Goal: Transaction & Acquisition: Purchase product/service

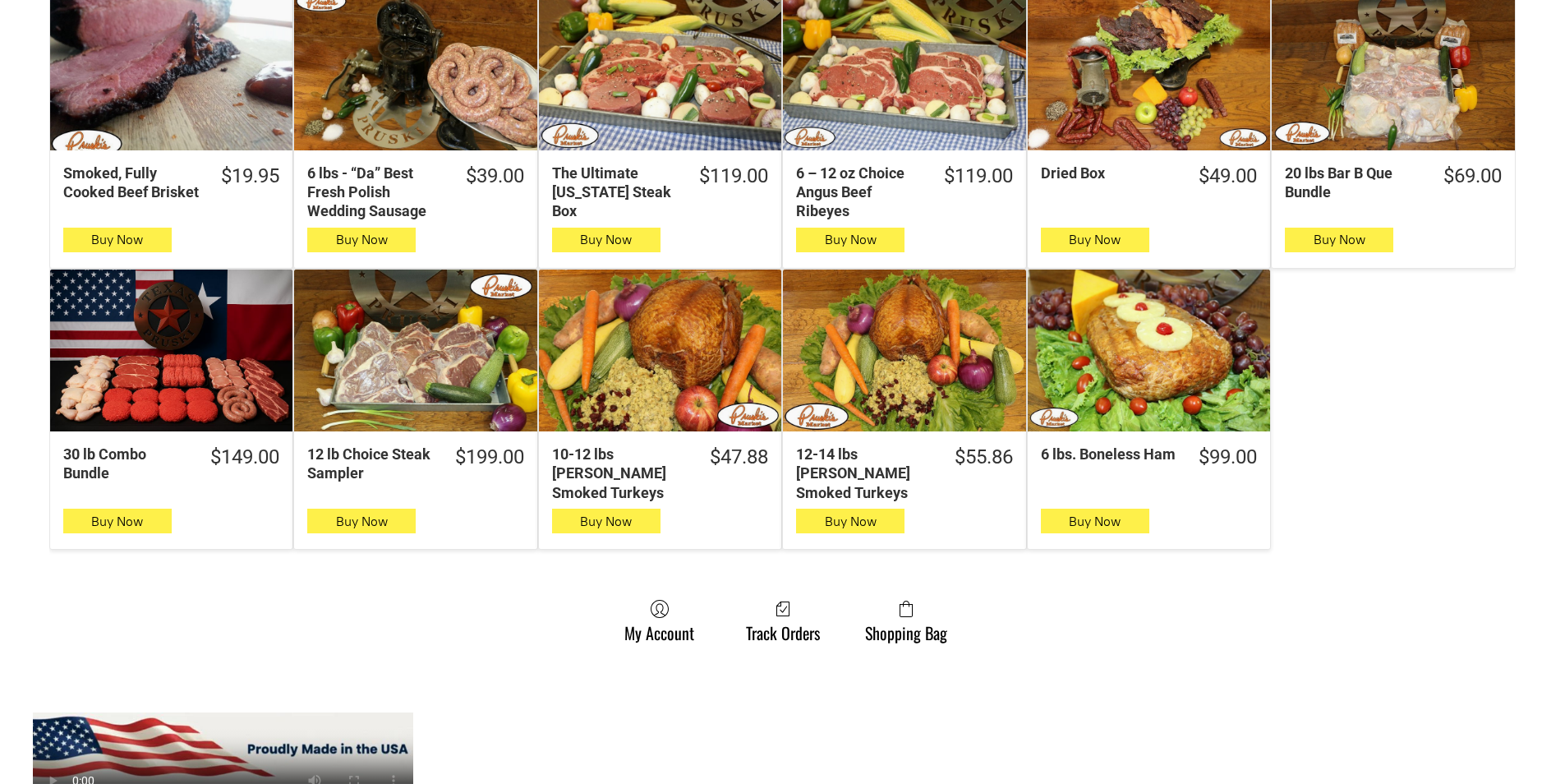
scroll to position [985, 0]
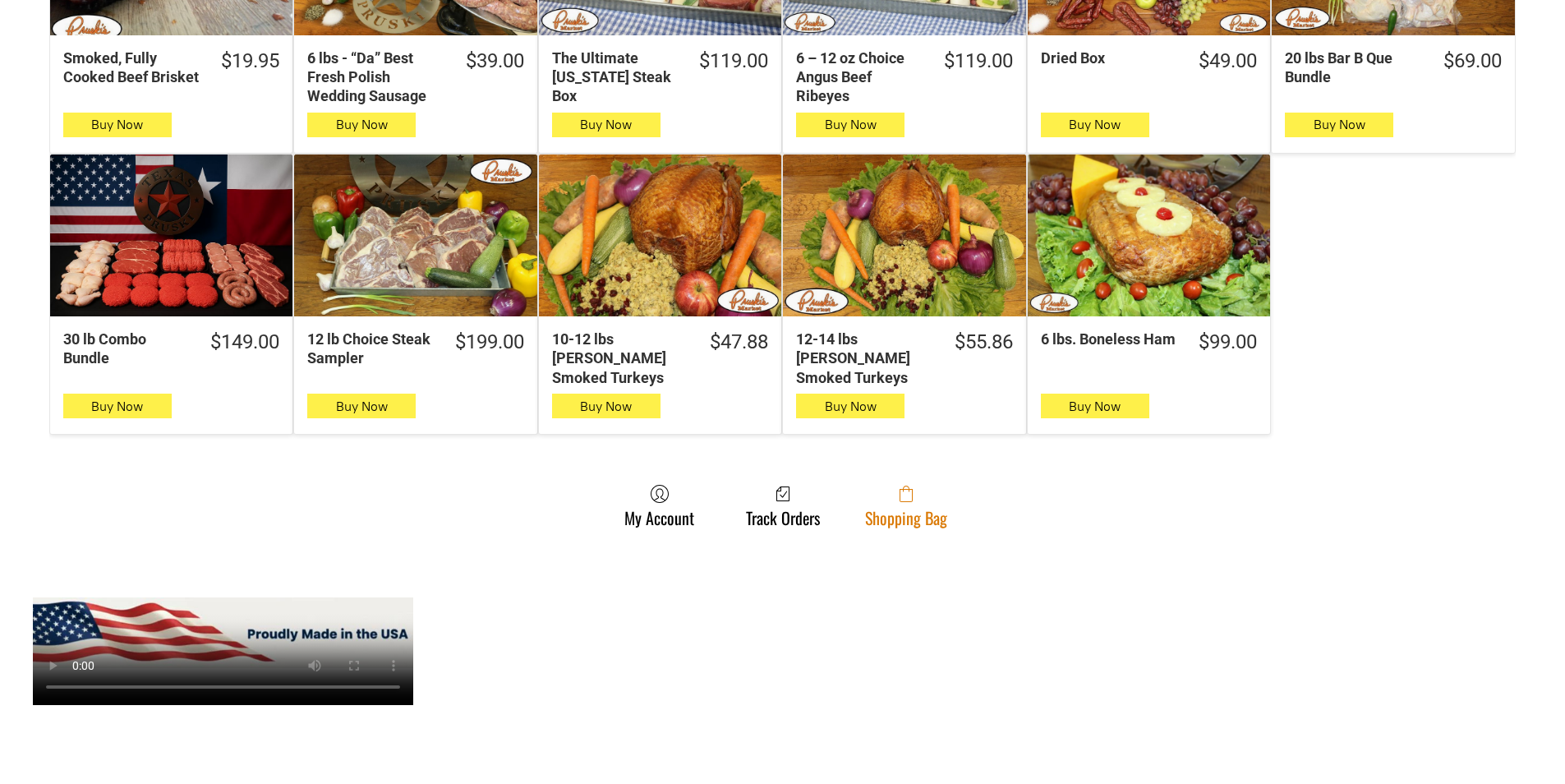
click at [904, 485] on icon at bounding box center [907, 494] width 13 height 17
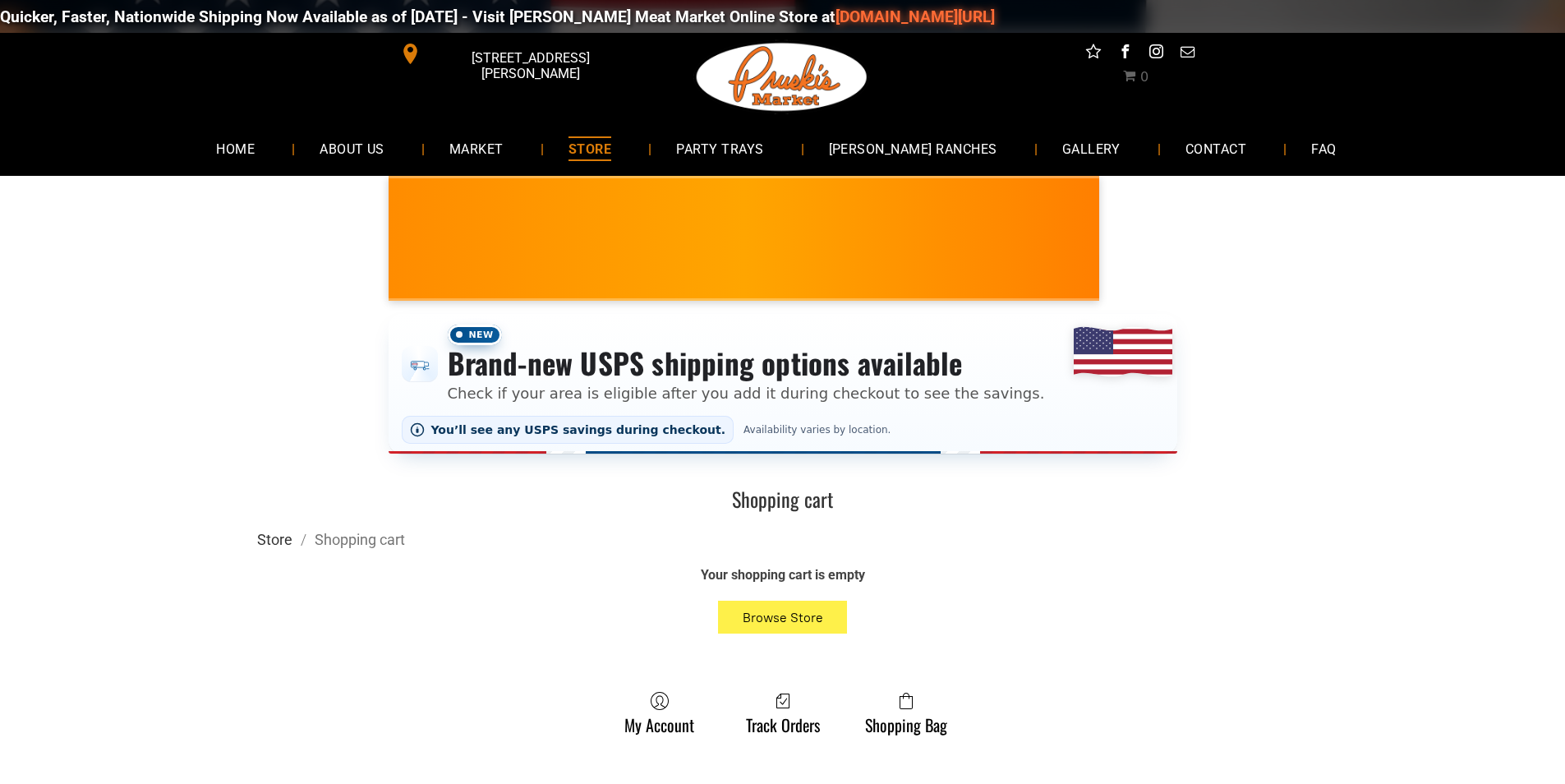
click at [279, 546] on link "Store" at bounding box center [275, 539] width 35 height 17
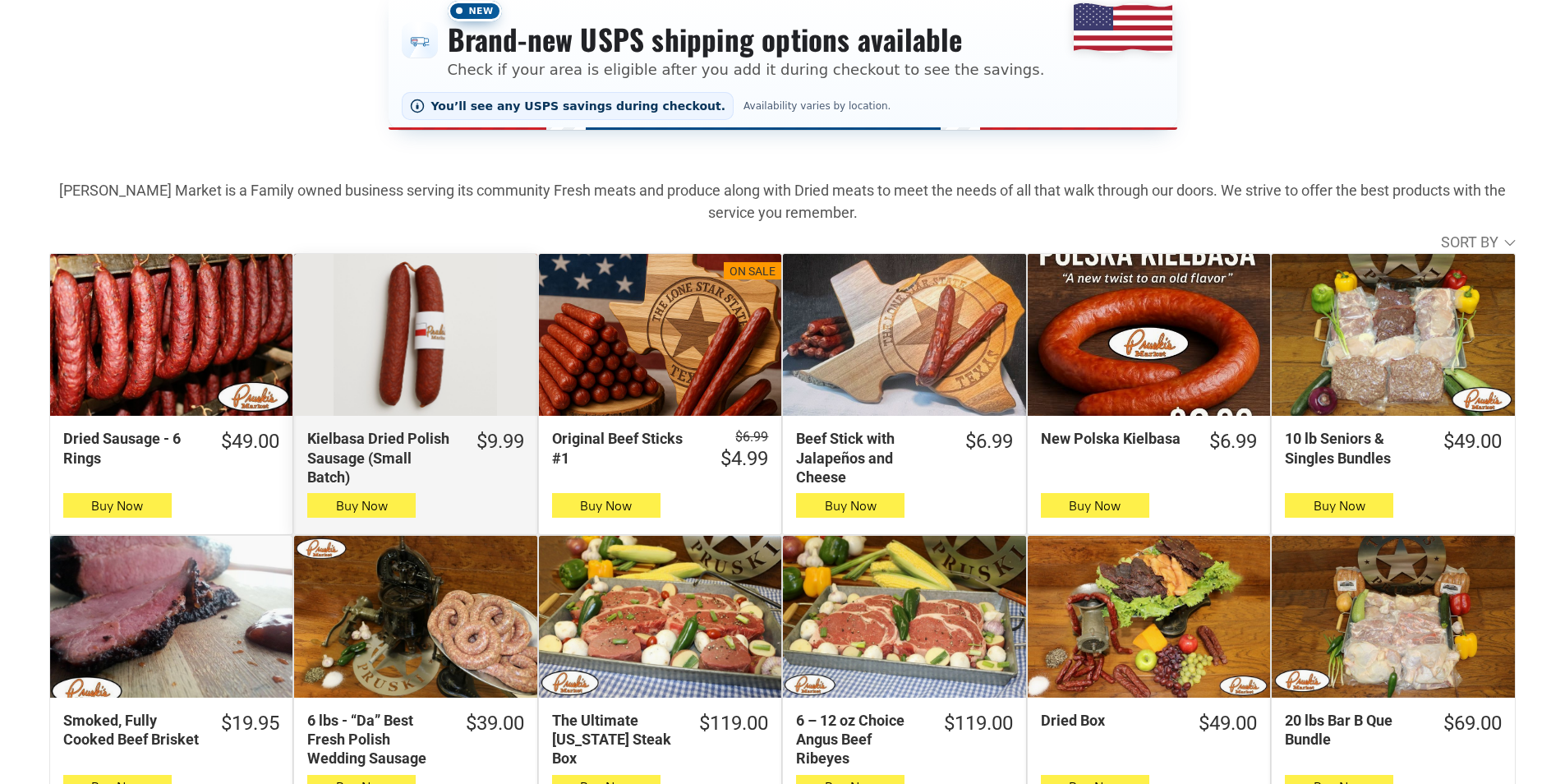
scroll to position [329, 0]
